Goal: Contribute content: Add original content to the website for others to see

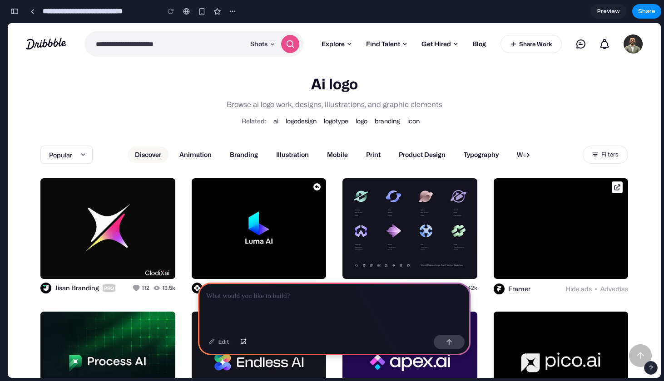
click at [296, 297] on p at bounding box center [334, 296] width 256 height 11
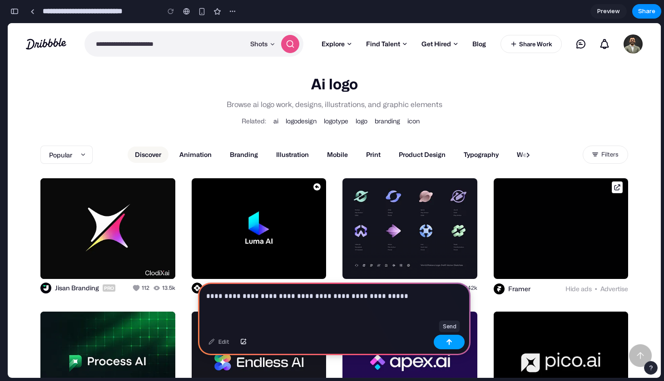
click at [453, 339] on button "button" at bounding box center [448, 342] width 31 height 15
